Goal: Find specific page/section

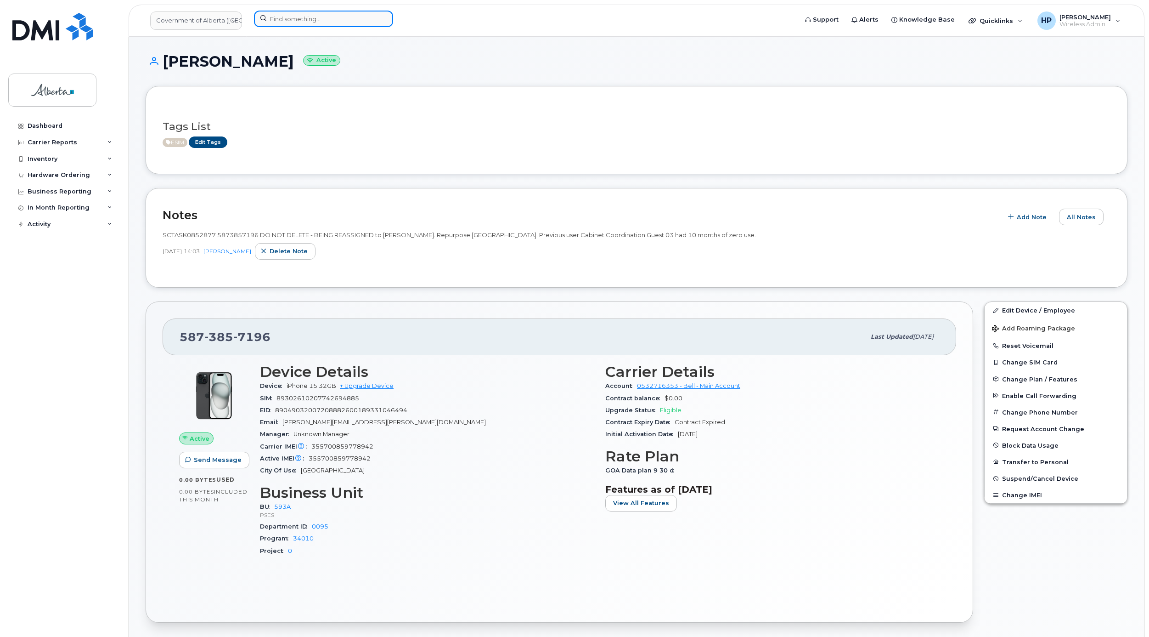
click at [312, 18] on input at bounding box center [323, 19] width 139 height 17
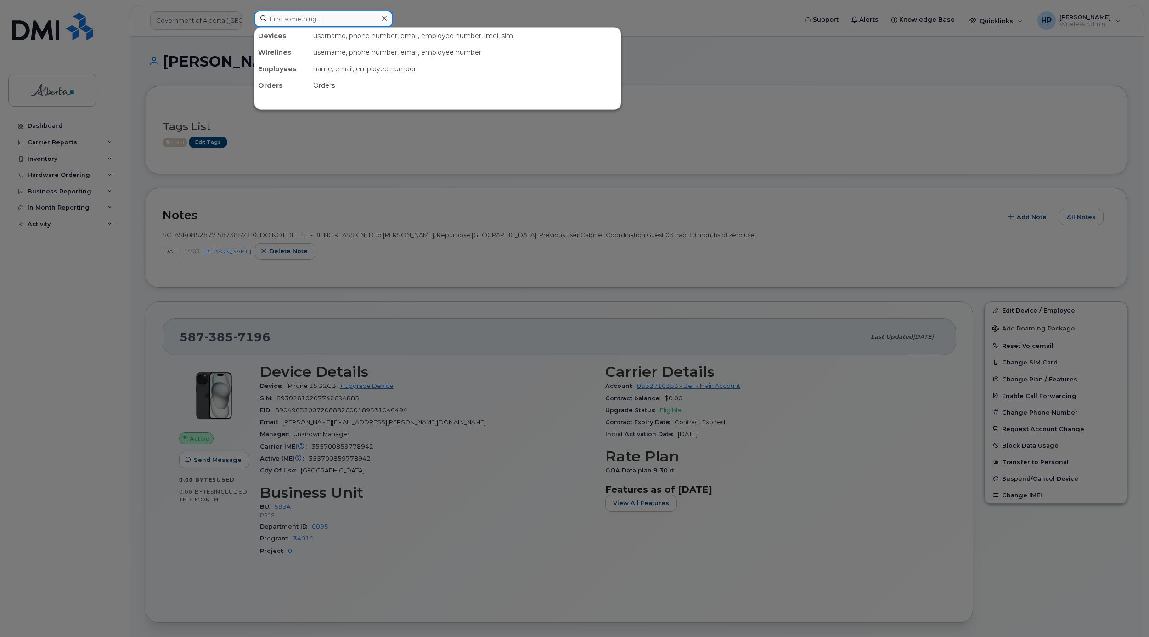
paste input "Radio Programmer"
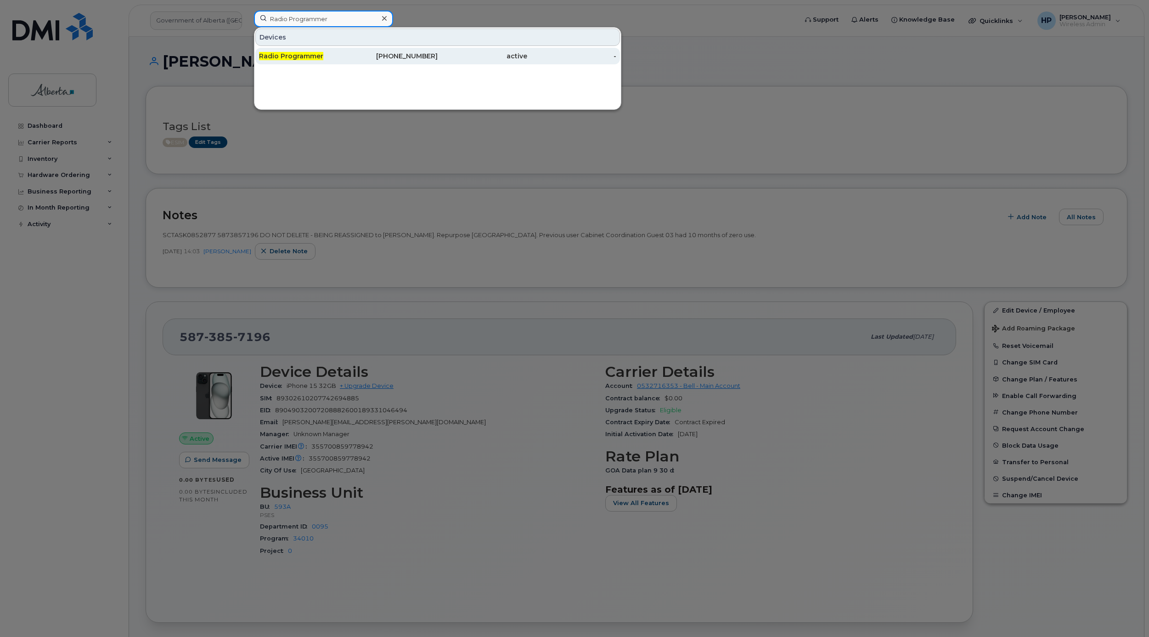
type input "Radio Programmer"
click at [322, 54] on div "Radio Programmer" at bounding box center [304, 55] width 90 height 9
